Goal: Task Accomplishment & Management: Manage account settings

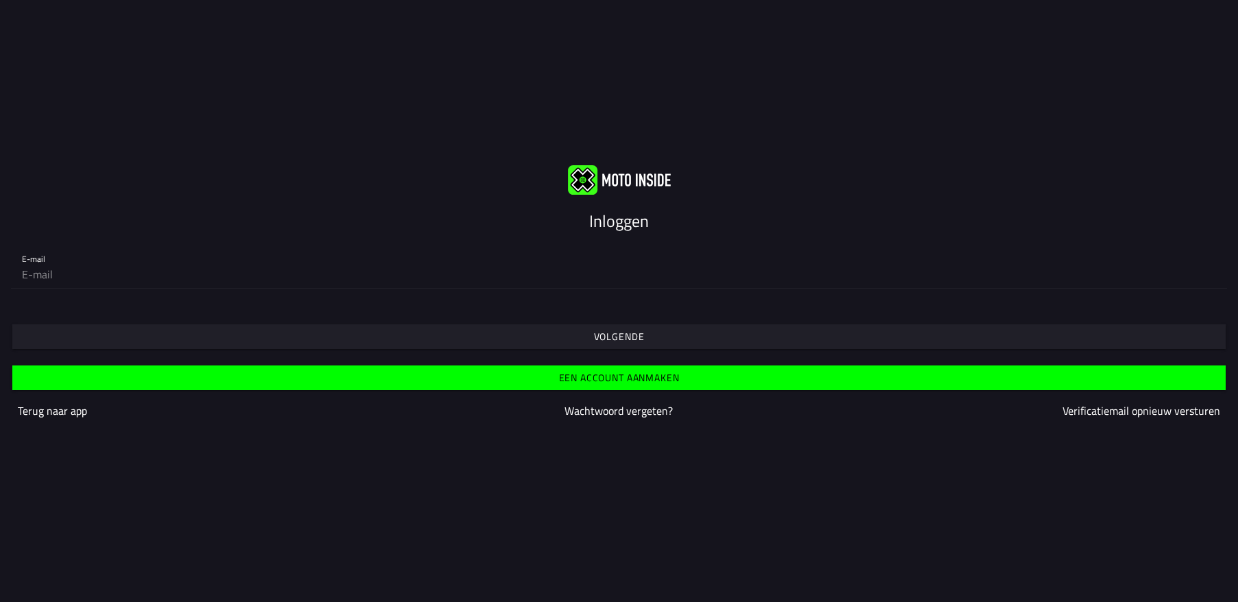
click at [0, 0] on slot "Inloggen" at bounding box center [0, 0] width 0 height 0
click at [215, 331] on span "Volgende" at bounding box center [619, 336] width 1192 height 25
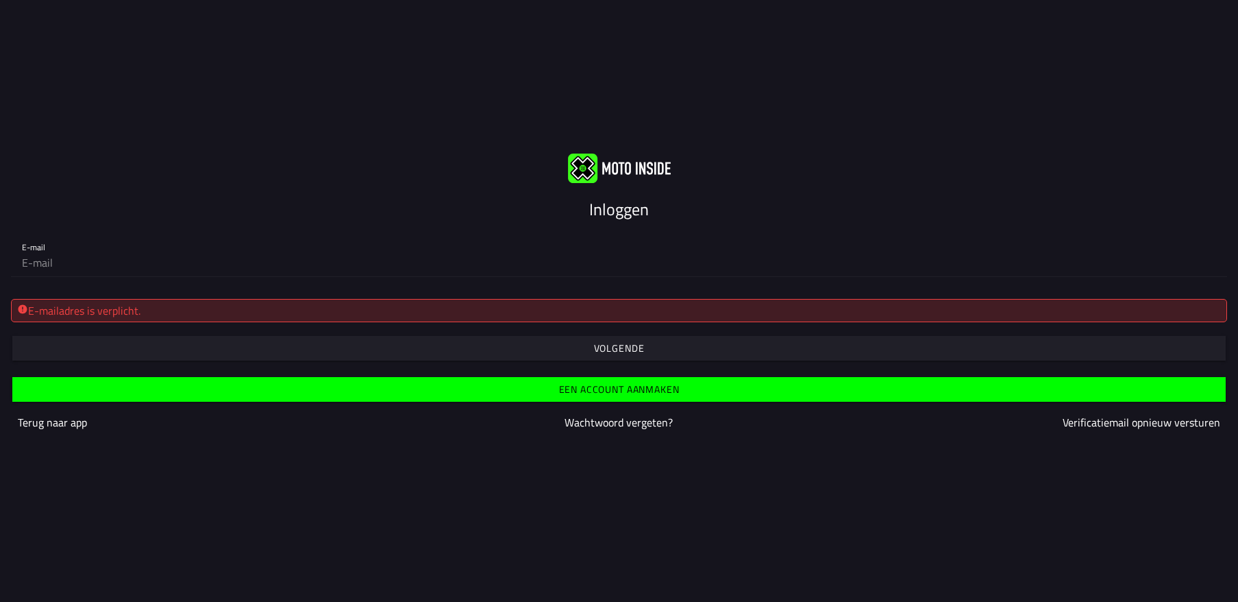
click at [48, 306] on div "E-mailadres is verplicht." at bounding box center [619, 310] width 1204 height 16
click at [52, 308] on div "E-mailadres is verplicht." at bounding box center [619, 310] width 1204 height 16
drag, startPoint x: 134, startPoint y: 310, endPoint x: 127, endPoint y: 310, distance: 7.6
click at [127, 310] on div "E-mailadres is verplicht." at bounding box center [619, 310] width 1204 height 16
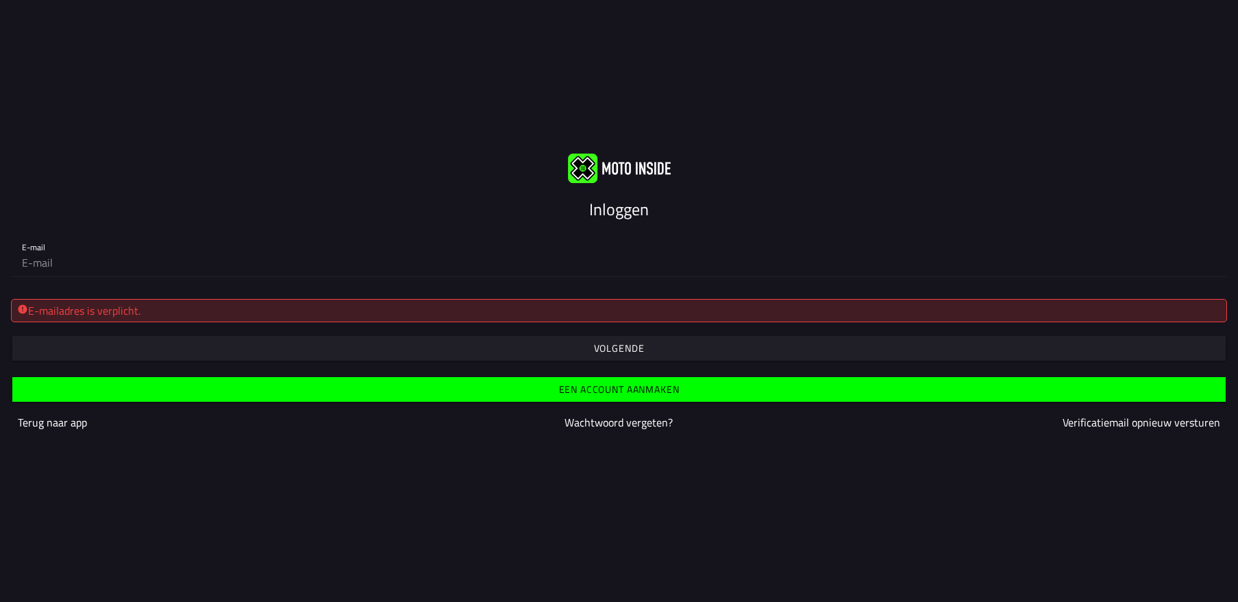
drag, startPoint x: 153, startPoint y: 310, endPoint x: -9, endPoint y: 312, distance: 162.4
click at [0, 312] on html "Inloggen E-mail E-mailadres is verplicht. Volgende Een account aanmaken [PERSON…" at bounding box center [619, 301] width 1238 height 602
click at [0, 0] on slot "Wachtwoord vergeten?" at bounding box center [0, 0] width 0 height 0
